Goal: Navigation & Orientation: Find specific page/section

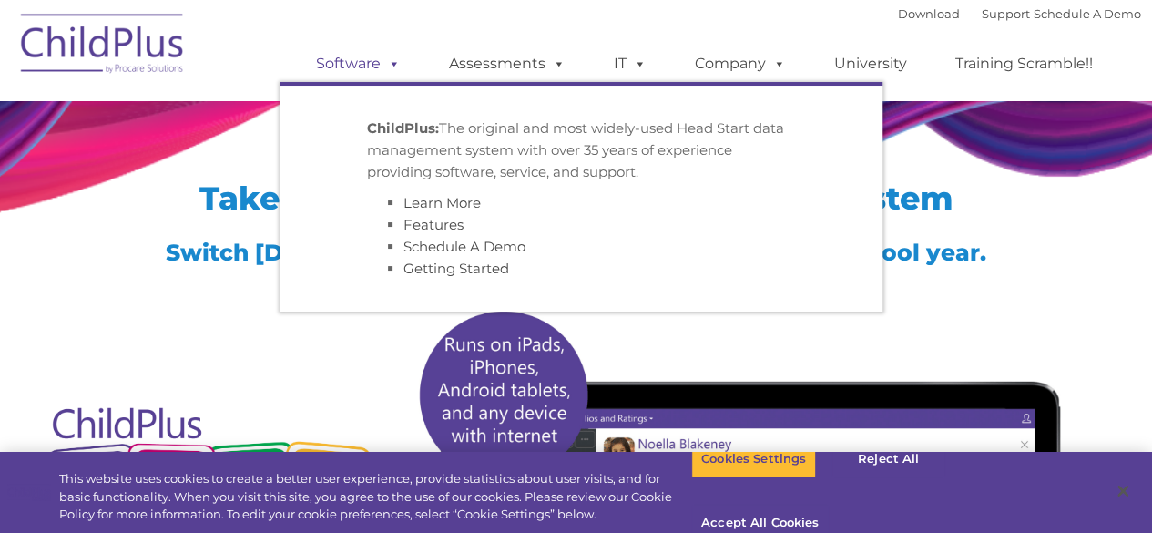
click at [358, 63] on link "Software" at bounding box center [358, 64] width 121 height 36
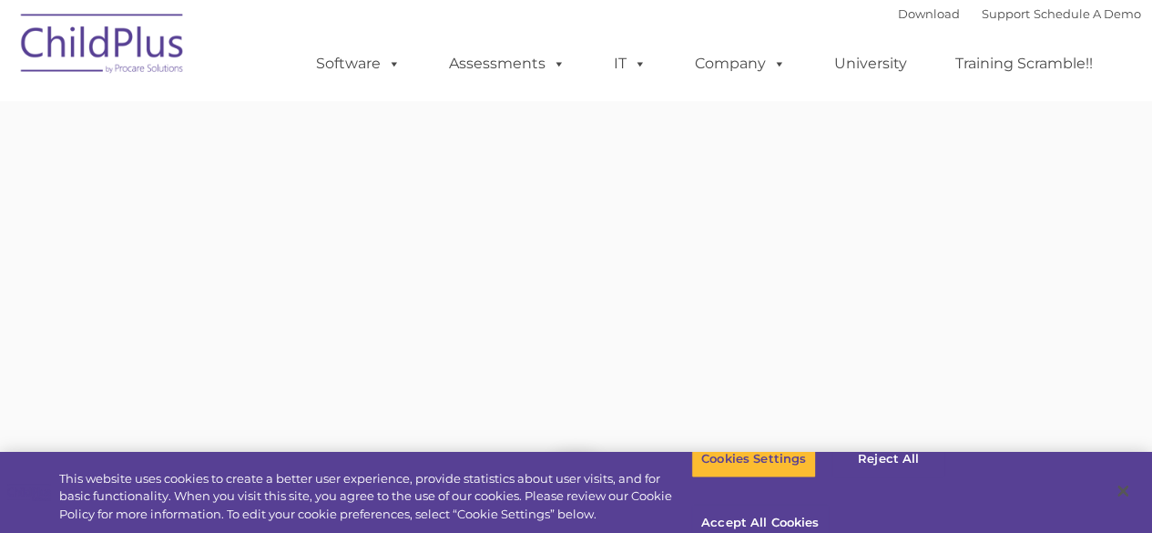
type input ""
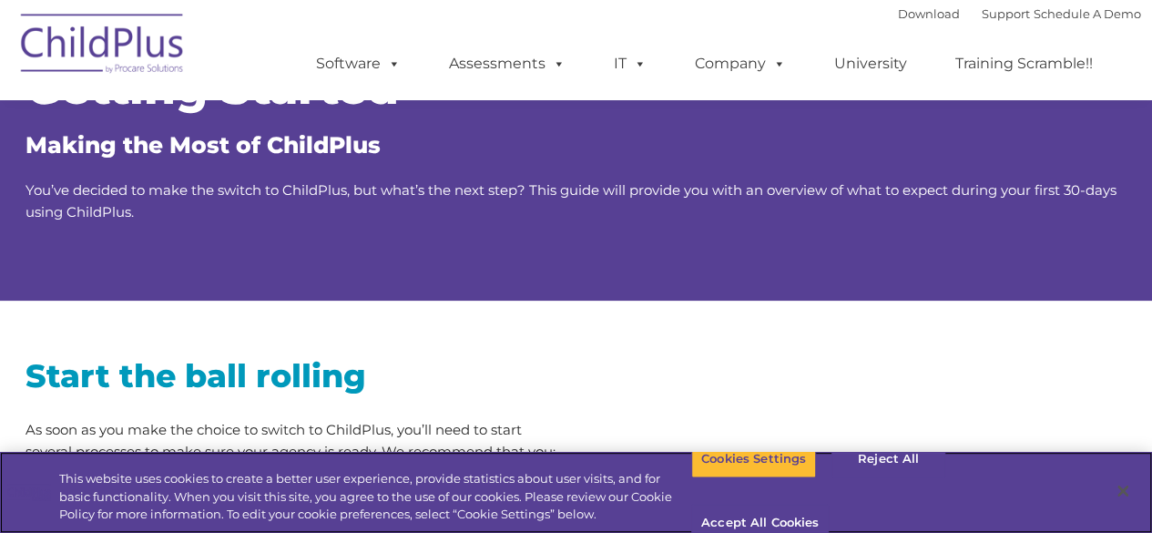
scroll to position [121, 0]
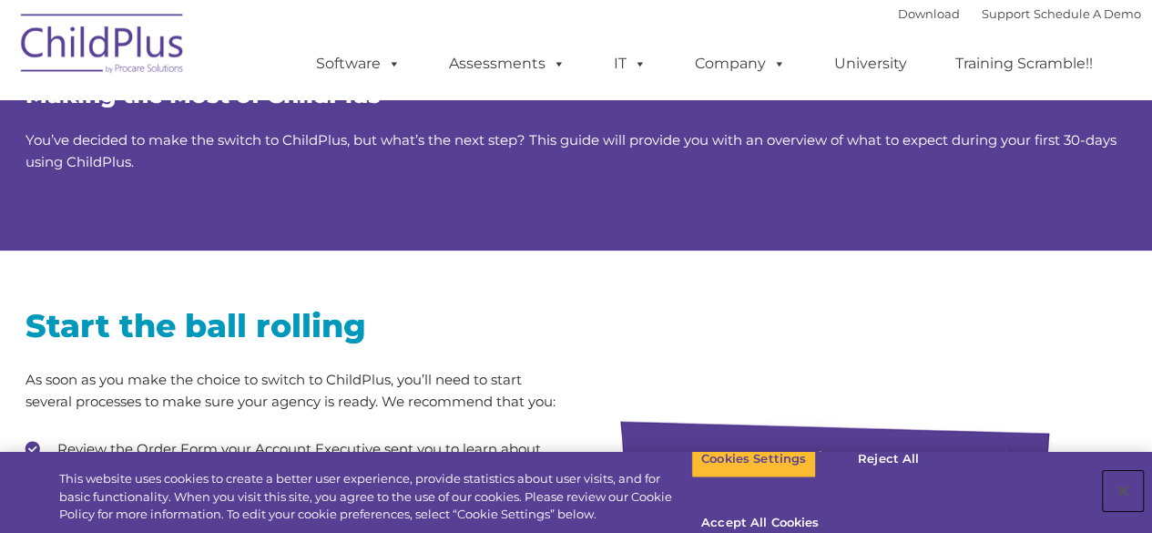
click at [1122, 475] on button "Close" at bounding box center [1123, 491] width 40 height 40
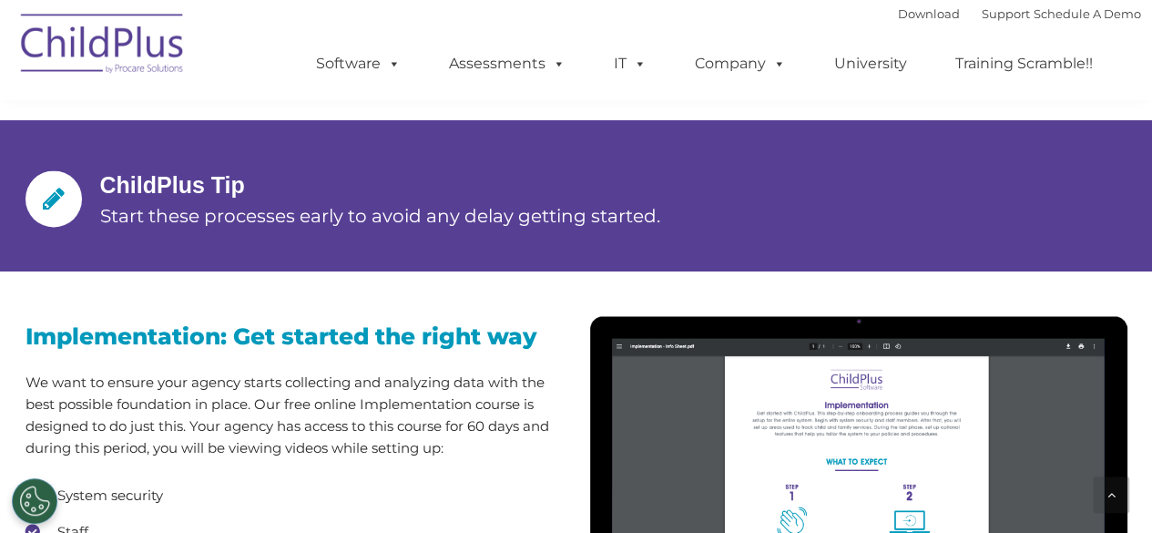
scroll to position [1506, 0]
